Goal: Check status: Check status

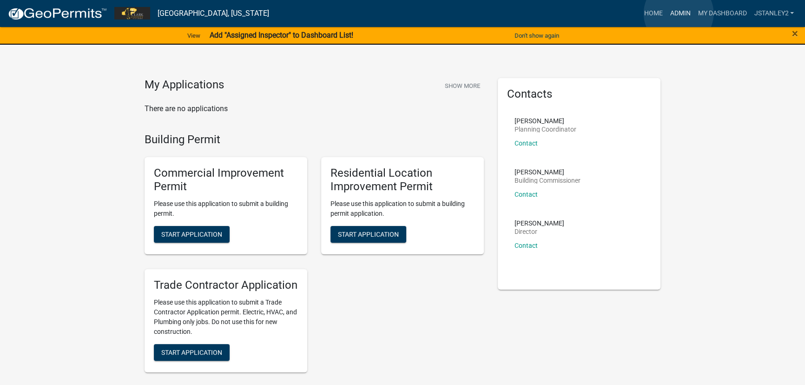
click at [679, 13] on link "Admin" at bounding box center [680, 14] width 28 height 18
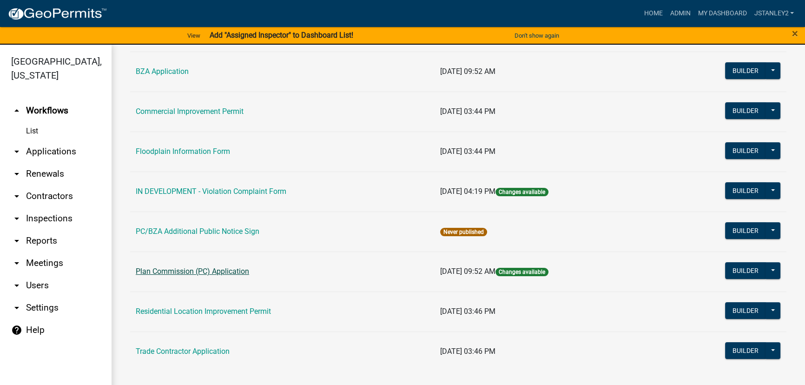
scroll to position [87, 0]
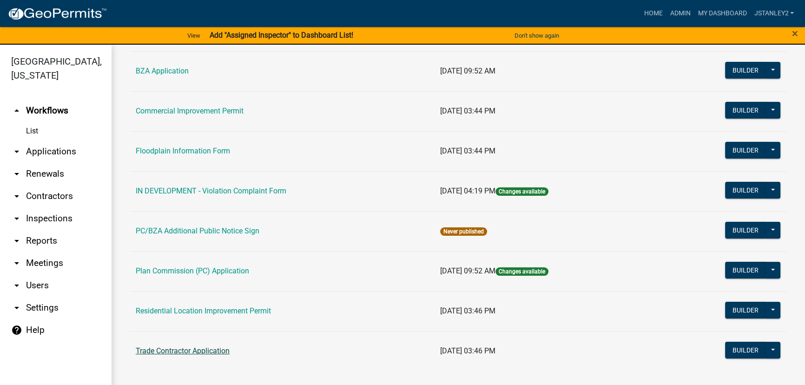
click at [180, 350] on link "Trade Contractor Application" at bounding box center [183, 350] width 94 height 9
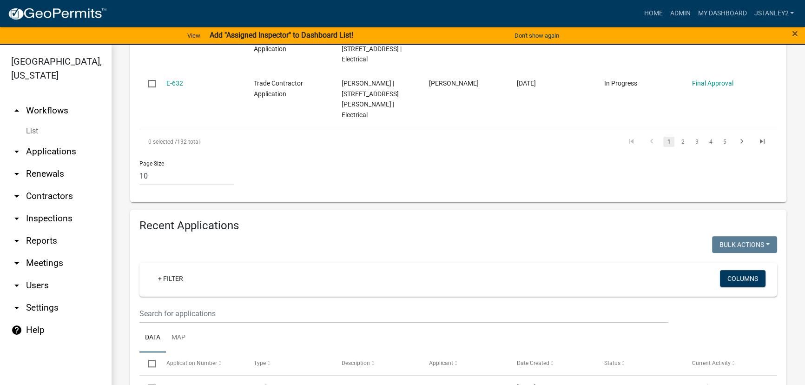
scroll to position [718, 0]
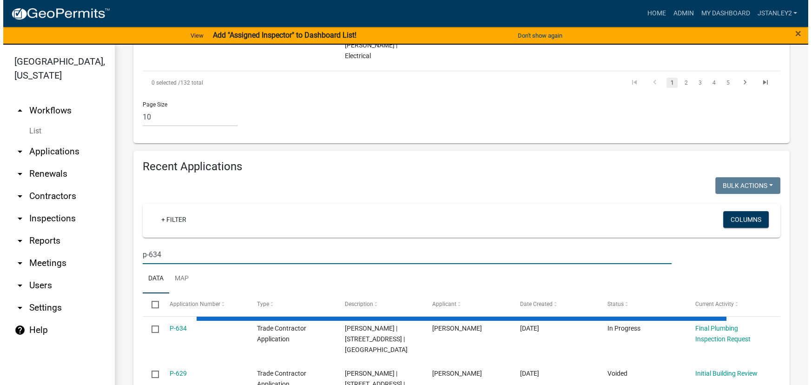
scroll to position [705, 0]
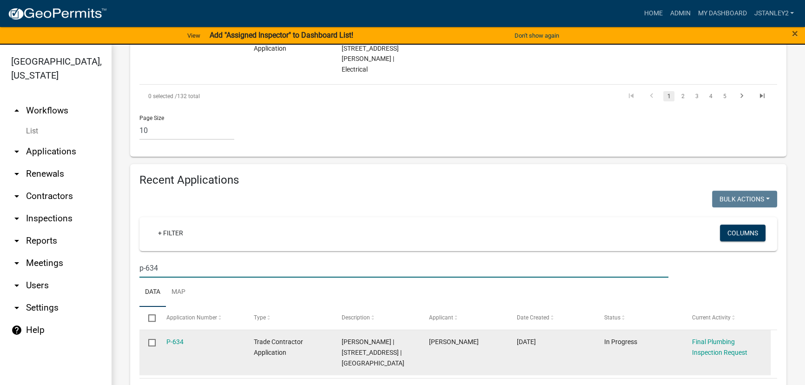
type input "p-634"
click at [186, 337] on div "P-634" at bounding box center [201, 342] width 70 height 11
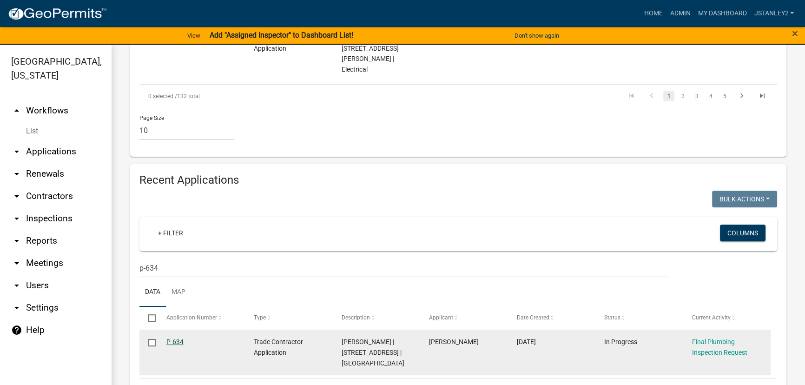
click at [175, 338] on link "P-634" at bounding box center [174, 341] width 17 height 7
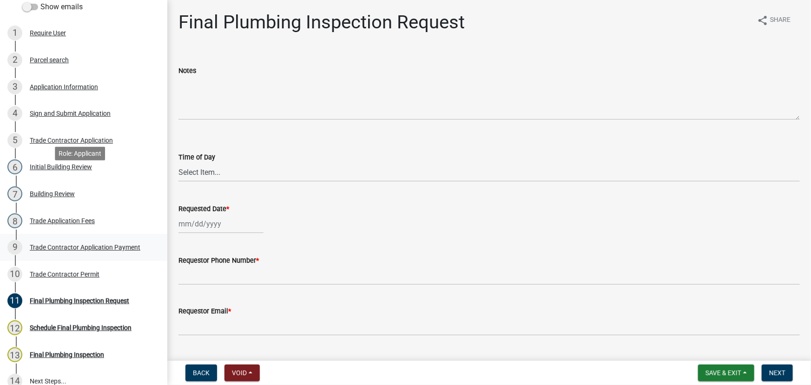
scroll to position [211, 0]
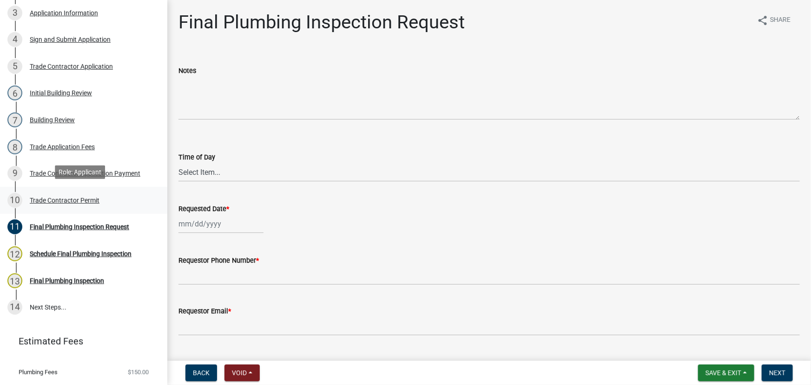
click at [69, 197] on div "Trade Contractor Permit" at bounding box center [65, 200] width 70 height 7
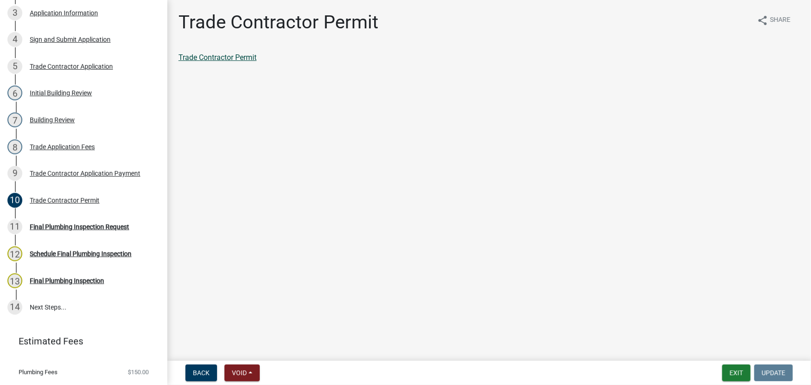
click at [240, 57] on link "Trade Contractor Permit" at bounding box center [217, 57] width 78 height 9
